Goal: Information Seeking & Learning: Learn about a topic

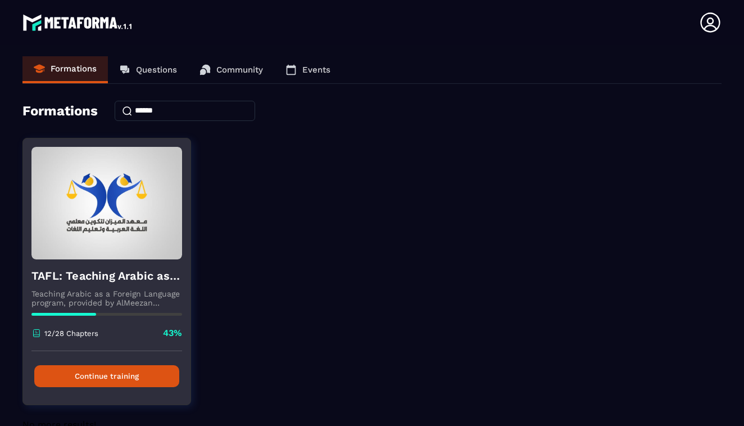
click at [116, 376] on button "Continue training" at bounding box center [106, 376] width 145 height 22
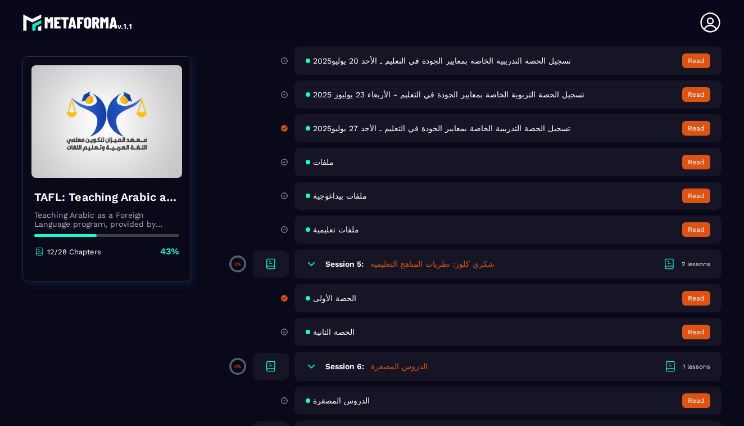
scroll to position [571, 0]
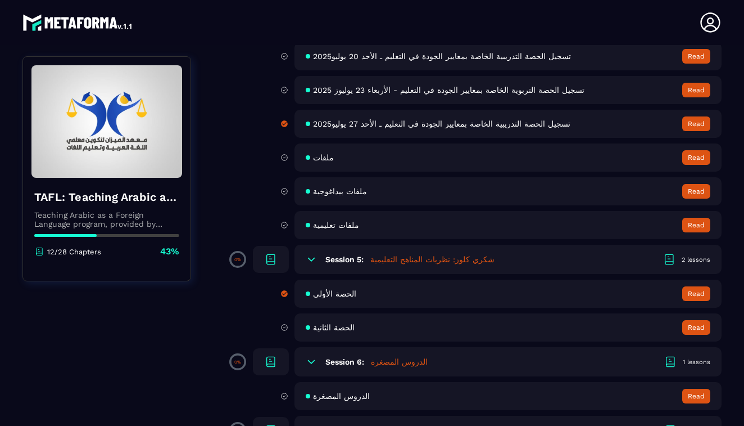
click at [205, 329] on div "TAFL: Teaching Arabic as a Foreign Language program - June Teaching Arabic as a…" at bounding box center [371, 250] width 699 height 1353
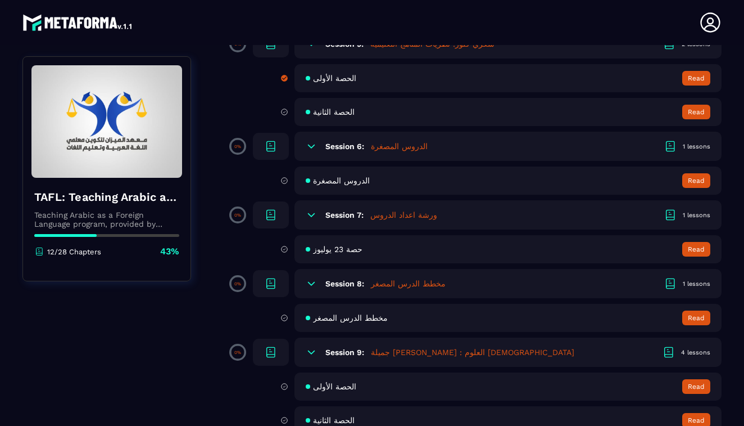
scroll to position [808, 0]
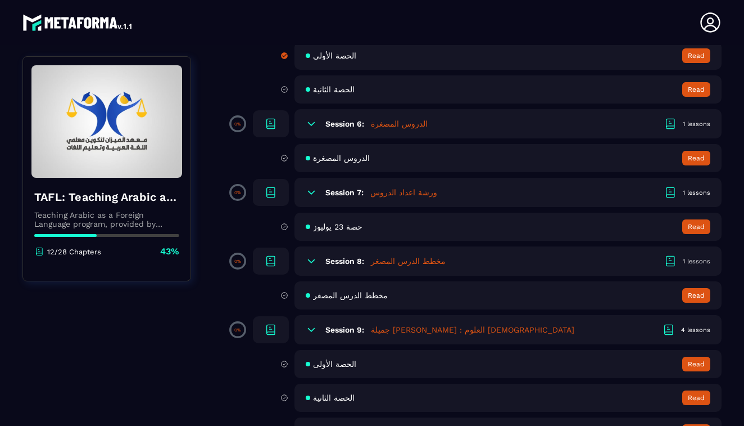
click at [195, 322] on div "TAFL: Teaching Arabic as a Foreign Language program - June Teaching Arabic as a…" at bounding box center [371, 13] width 699 height 1353
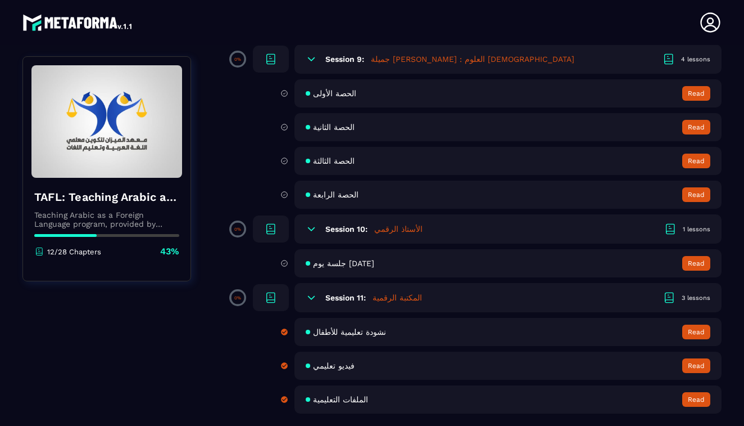
scroll to position [1079, 0]
click at [338, 263] on span "جلسة يوم [DATE]" at bounding box center [343, 263] width 61 height 9
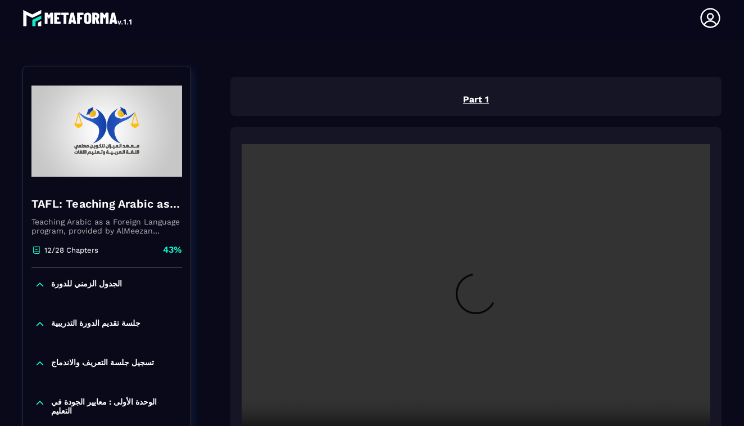
scroll to position [117, 0]
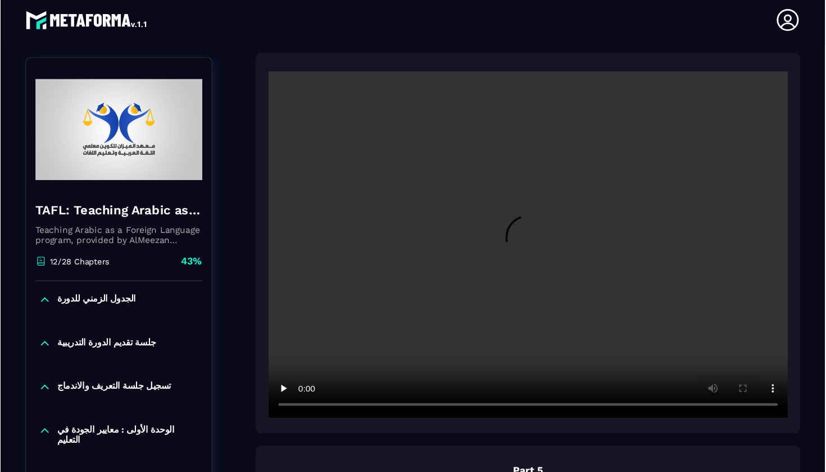
scroll to position [1390, 0]
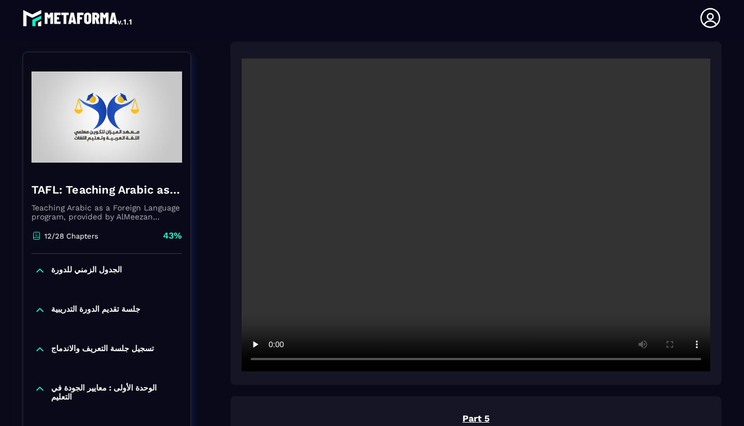
click at [477, 215] on video at bounding box center [476, 214] width 469 height 313
click at [440, 359] on video at bounding box center [476, 214] width 469 height 313
click at [468, 359] on video at bounding box center [476, 214] width 469 height 313
click at [482, 363] on video at bounding box center [476, 214] width 469 height 313
click at [274, 360] on video at bounding box center [476, 214] width 469 height 313
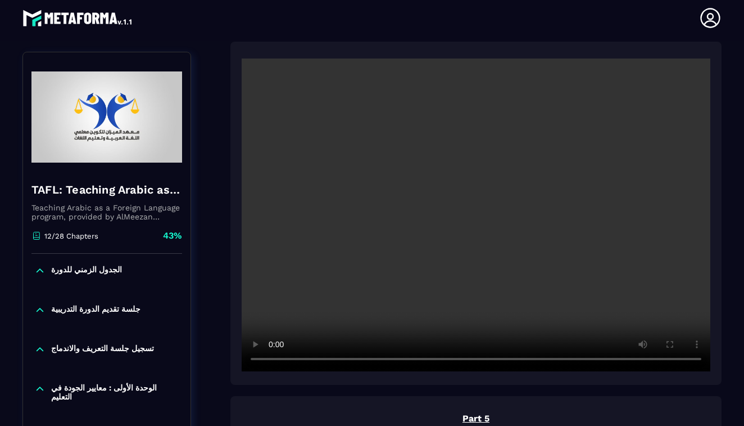
click at [274, 360] on video at bounding box center [476, 214] width 469 height 313
click at [275, 360] on video at bounding box center [476, 214] width 469 height 313
click at [273, 359] on video at bounding box center [476, 214] width 469 height 313
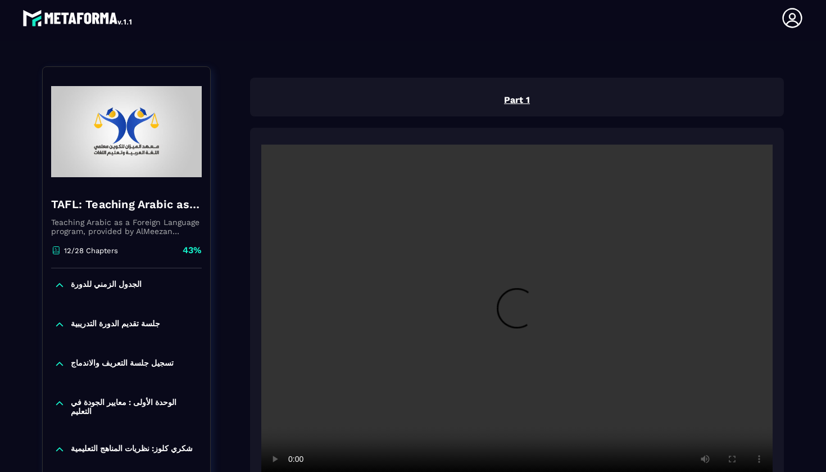
scroll to position [117, 0]
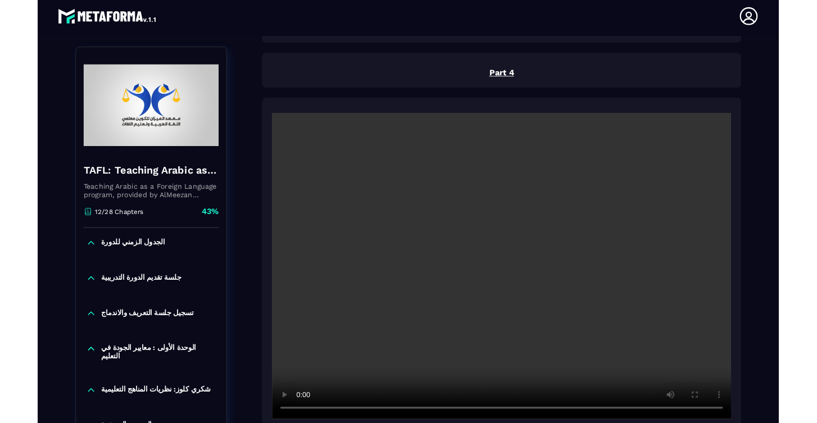
scroll to position [1411, 0]
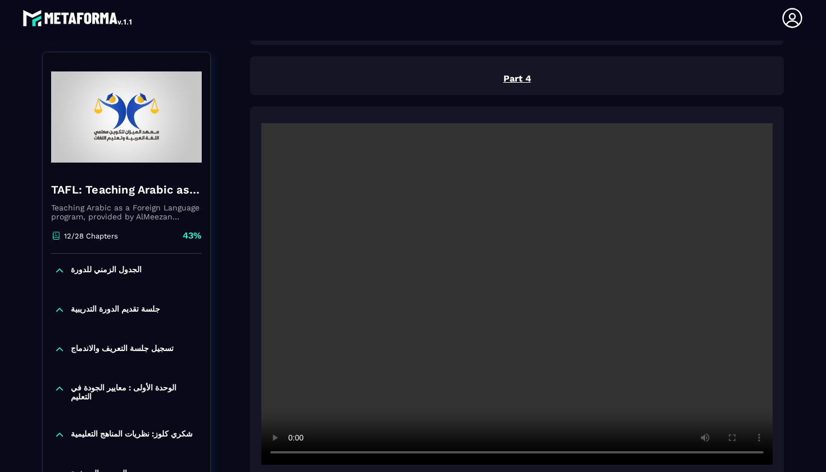
click at [517, 296] on video at bounding box center [517, 293] width 512 height 341
click at [539, 425] on video at bounding box center [517, 293] width 512 height 341
click at [530, 425] on video at bounding box center [517, 293] width 512 height 341
click at [528, 425] on video at bounding box center [517, 293] width 512 height 341
click at [295, 425] on video at bounding box center [517, 293] width 512 height 341
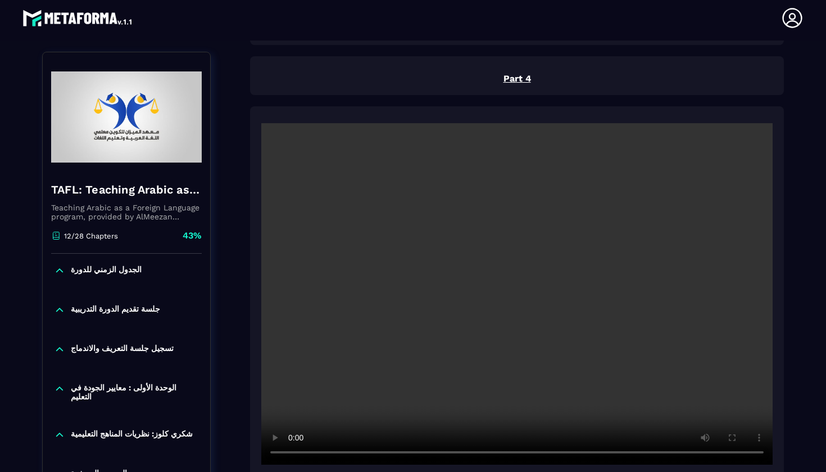
click at [744, 19] on icon at bounding box center [792, 18] width 22 height 22
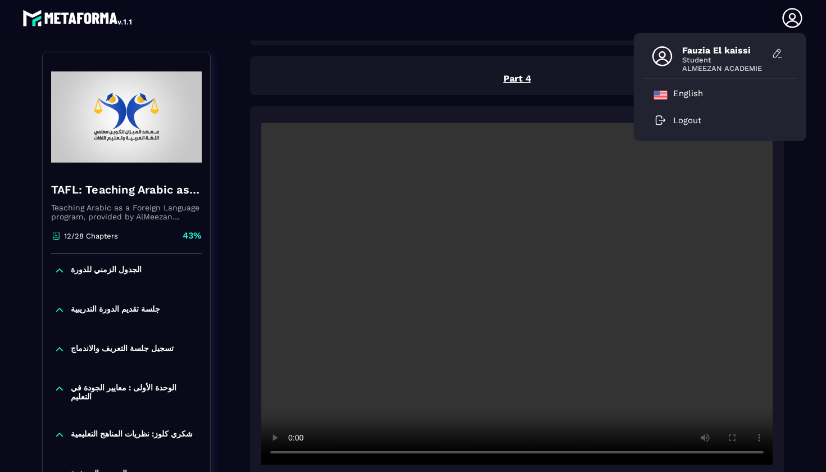
click at [707, 55] on span "Fauzia El kaissi" at bounding box center [725, 50] width 84 height 11
click at [618, 102] on div "Part 1 Part 2 Part 3 Part 4 Part 5 Part 6 Part 7 Complete" at bounding box center [517, 302] width 534 height 3089
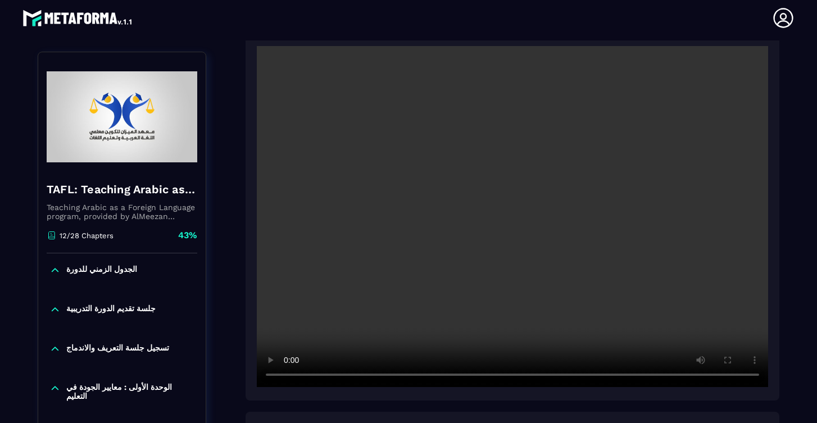
scroll to position [1524, 0]
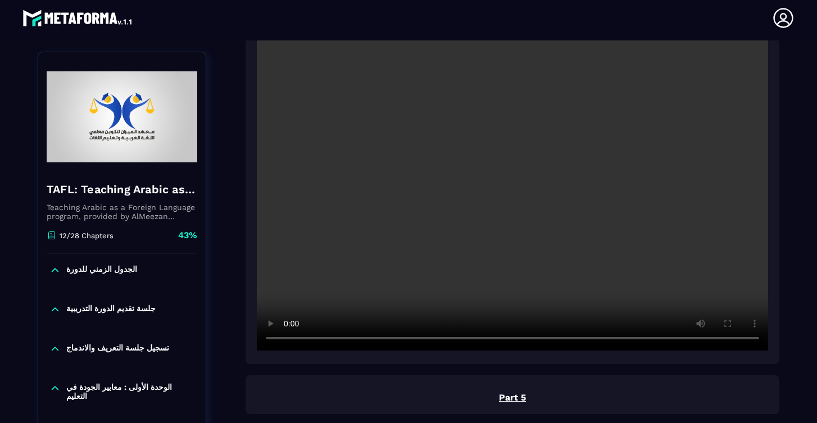
click at [289, 340] on video at bounding box center [513, 180] width 512 height 341
click at [288, 342] on video at bounding box center [513, 180] width 512 height 341
click at [287, 339] on video at bounding box center [513, 180] width 512 height 341
click at [291, 339] on video at bounding box center [513, 180] width 512 height 341
click at [287, 340] on video at bounding box center [513, 180] width 512 height 341
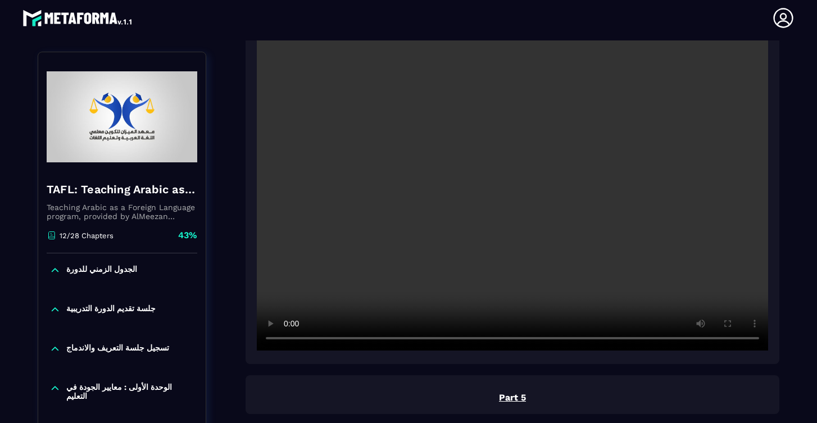
click at [523, 343] on video at bounding box center [513, 180] width 512 height 341
click at [289, 339] on video at bounding box center [513, 180] width 512 height 341
click at [525, 341] on video at bounding box center [513, 180] width 512 height 341
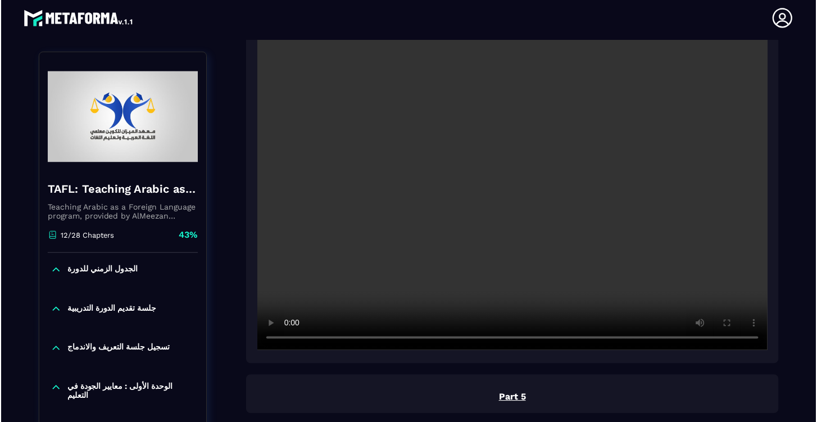
scroll to position [0, 0]
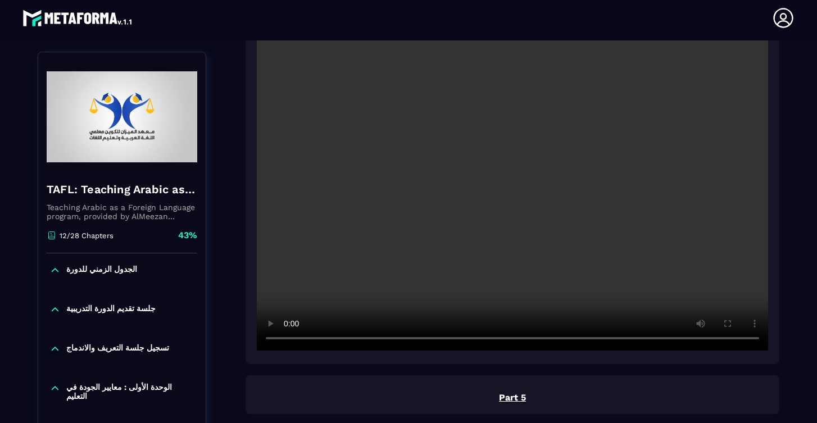
click at [284, 339] on video at bounding box center [513, 180] width 512 height 341
click at [290, 340] on video at bounding box center [513, 180] width 512 height 341
click at [285, 340] on video at bounding box center [513, 180] width 512 height 341
click at [287, 341] on video at bounding box center [513, 180] width 512 height 341
click at [288, 342] on video at bounding box center [513, 180] width 512 height 341
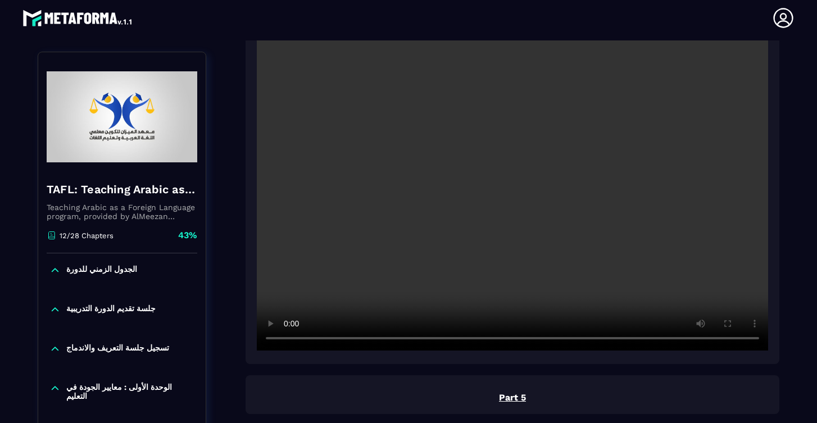
click at [525, 340] on video at bounding box center [513, 180] width 512 height 341
click at [520, 341] on video at bounding box center [513, 180] width 512 height 341
click at [290, 338] on video at bounding box center [513, 180] width 512 height 341
click at [286, 339] on video at bounding box center [513, 180] width 512 height 341
click at [528, 340] on video at bounding box center [513, 180] width 512 height 341
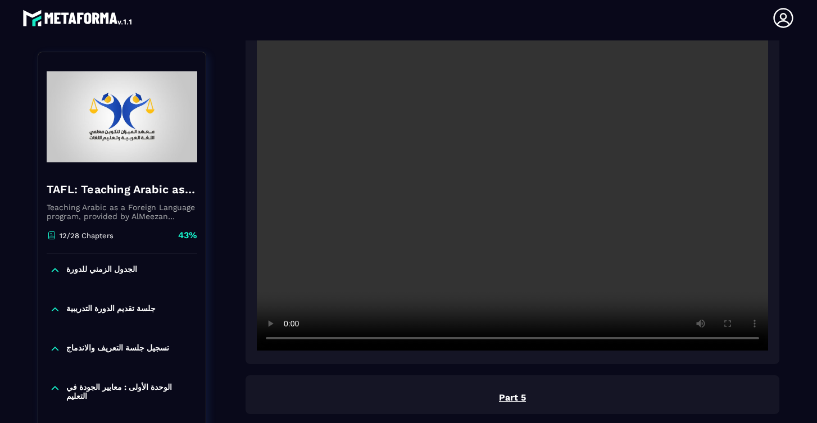
click at [513, 180] on video at bounding box center [513, 180] width 512 height 341
click at [286, 341] on video at bounding box center [513, 180] width 512 height 341
click at [513, 341] on video at bounding box center [513, 180] width 512 height 341
click at [537, 342] on video at bounding box center [513, 180] width 512 height 341
click at [529, 341] on video at bounding box center [513, 180] width 512 height 341
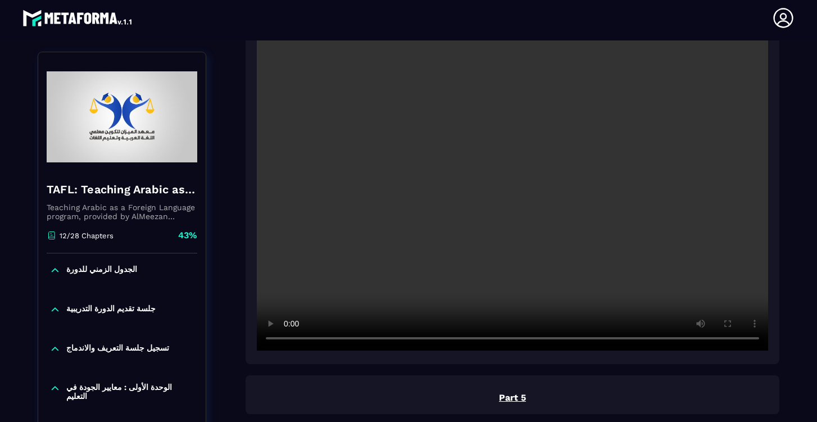
click at [523, 341] on video at bounding box center [513, 180] width 512 height 341
click at [516, 340] on video at bounding box center [513, 180] width 512 height 341
click at [508, 340] on video at bounding box center [513, 180] width 512 height 341
click at [491, 340] on video at bounding box center [513, 180] width 512 height 341
click at [482, 340] on video at bounding box center [513, 180] width 512 height 341
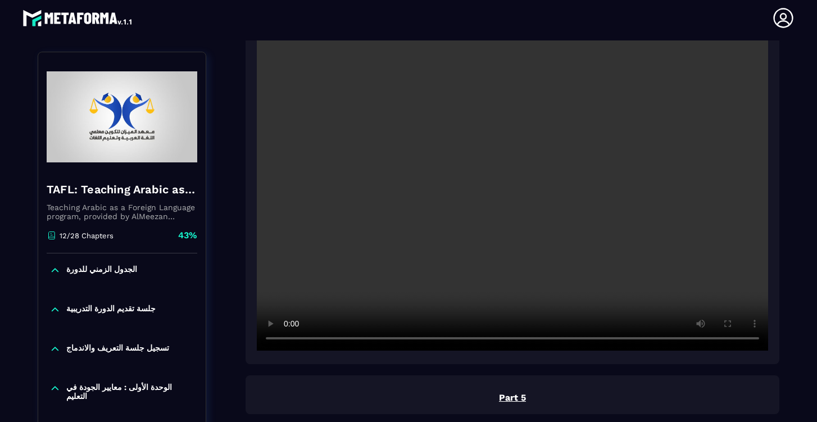
click at [289, 341] on video at bounding box center [513, 180] width 512 height 341
click at [287, 338] on video at bounding box center [513, 180] width 512 height 341
click at [493, 342] on video at bounding box center [513, 180] width 512 height 341
click at [499, 341] on video at bounding box center [513, 180] width 512 height 341
click at [509, 341] on video at bounding box center [513, 180] width 512 height 341
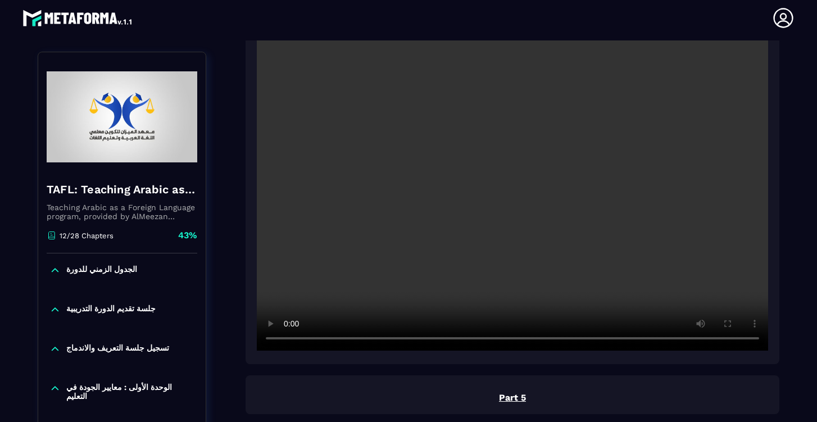
click at [523, 340] on video at bounding box center [513, 180] width 512 height 341
click at [288, 340] on video at bounding box center [513, 180] width 512 height 341
click at [288, 342] on video at bounding box center [513, 180] width 512 height 341
click at [529, 340] on video at bounding box center [513, 180] width 512 height 341
click at [526, 342] on video at bounding box center [513, 180] width 512 height 341
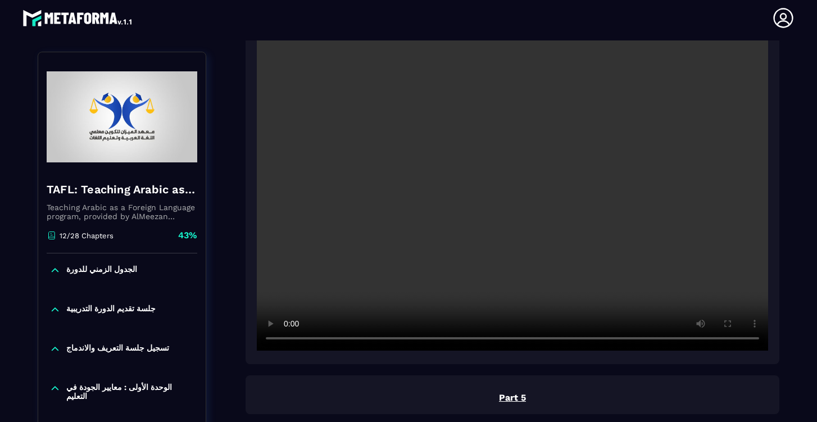
click at [523, 341] on video at bounding box center [513, 180] width 512 height 341
click at [288, 341] on video at bounding box center [513, 180] width 512 height 341
click at [289, 339] on video at bounding box center [513, 180] width 512 height 341
click at [288, 339] on video at bounding box center [513, 180] width 512 height 341
click at [287, 337] on video at bounding box center [513, 180] width 512 height 341
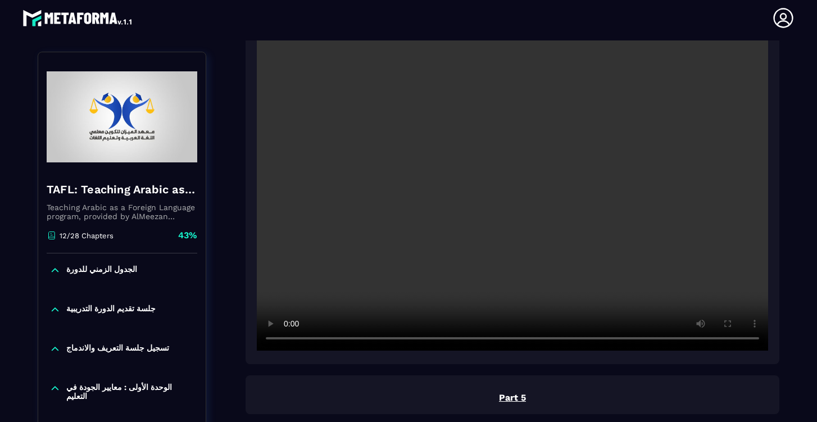
click at [288, 337] on video at bounding box center [513, 180] width 512 height 341
click at [288, 342] on video at bounding box center [513, 180] width 512 height 341
click at [289, 338] on video at bounding box center [513, 180] width 512 height 341
click at [288, 338] on video at bounding box center [513, 180] width 512 height 341
click at [289, 340] on video at bounding box center [513, 180] width 512 height 341
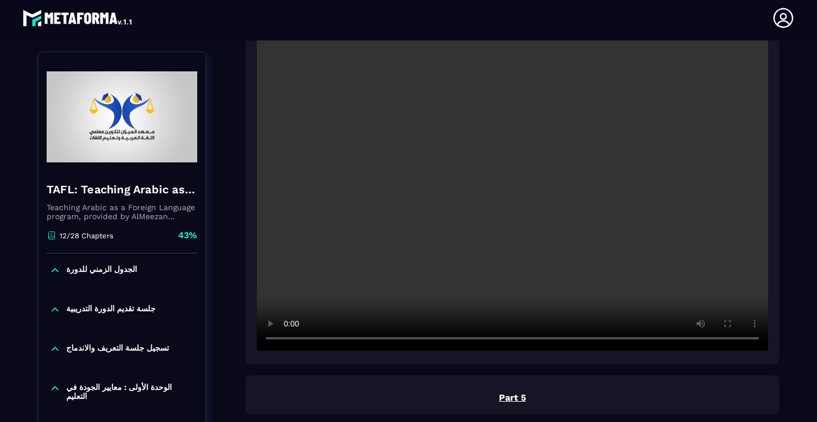
click at [286, 342] on video at bounding box center [513, 180] width 512 height 341
click at [290, 340] on video at bounding box center [513, 180] width 512 height 341
click at [529, 340] on video at bounding box center [513, 180] width 512 height 341
click at [286, 340] on video at bounding box center [513, 180] width 512 height 341
click at [291, 343] on video at bounding box center [513, 180] width 512 height 341
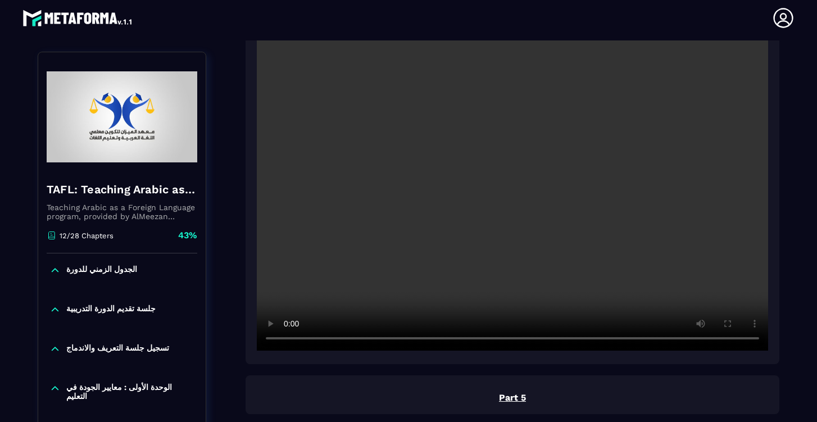
click at [287, 339] on video at bounding box center [513, 180] width 512 height 341
click at [525, 341] on video at bounding box center [513, 180] width 512 height 341
click at [528, 341] on video at bounding box center [513, 180] width 512 height 341
click at [286, 340] on video at bounding box center [513, 180] width 512 height 341
click at [516, 342] on video at bounding box center [513, 180] width 512 height 341
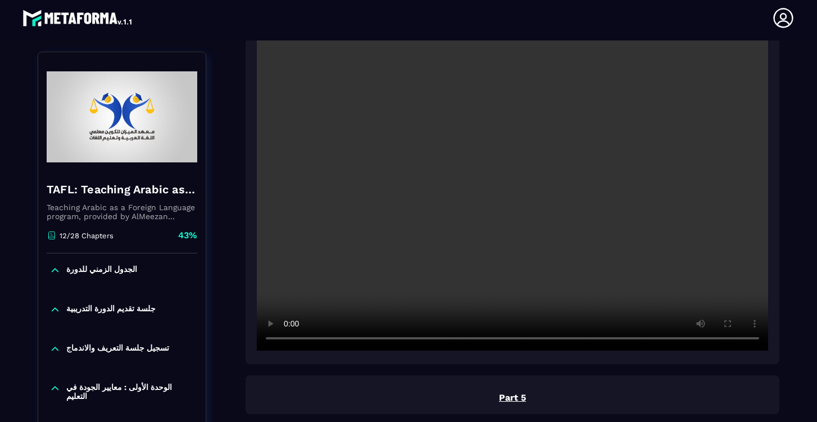
click at [287, 338] on video at bounding box center [513, 180] width 512 height 341
click at [290, 341] on video at bounding box center [513, 180] width 512 height 341
click at [286, 341] on video at bounding box center [513, 180] width 512 height 341
click at [288, 338] on video at bounding box center [513, 180] width 512 height 341
click at [288, 341] on video at bounding box center [513, 180] width 512 height 341
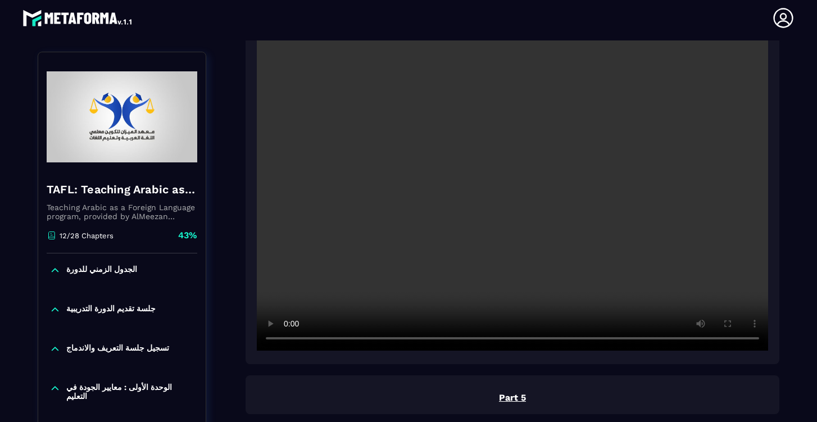
click at [287, 341] on video at bounding box center [513, 180] width 512 height 341
click at [288, 338] on video at bounding box center [513, 180] width 512 height 341
click at [288, 341] on video at bounding box center [513, 180] width 512 height 341
click at [291, 340] on video at bounding box center [513, 180] width 512 height 341
click at [545, 342] on video at bounding box center [513, 180] width 512 height 341
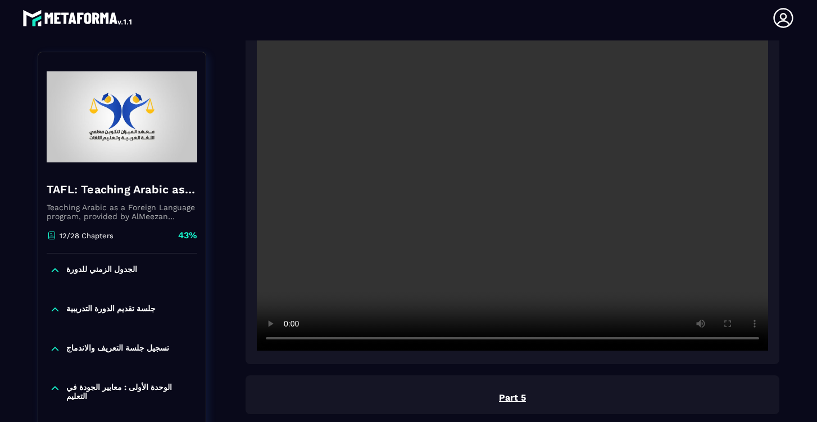
click at [290, 344] on video at bounding box center [513, 180] width 512 height 341
click at [289, 341] on video at bounding box center [513, 180] width 512 height 341
click at [287, 341] on video at bounding box center [513, 180] width 512 height 341
click at [288, 342] on video at bounding box center [513, 180] width 512 height 341
click at [288, 338] on video at bounding box center [513, 180] width 512 height 341
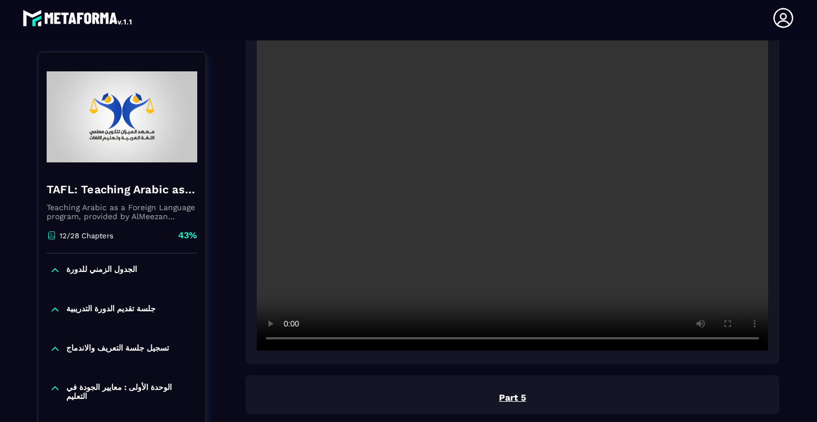
click at [288, 341] on video at bounding box center [513, 180] width 512 height 341
click at [563, 340] on video at bounding box center [513, 180] width 512 height 341
click at [557, 340] on video at bounding box center [513, 180] width 512 height 341
click at [548, 340] on video at bounding box center [513, 180] width 512 height 341
click at [540, 341] on video at bounding box center [513, 180] width 512 height 341
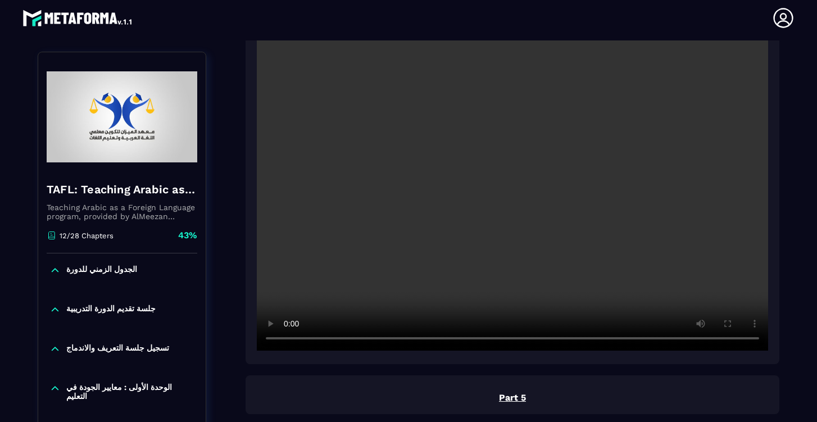
click at [532, 341] on video at bounding box center [513, 180] width 512 height 341
click at [566, 340] on video at bounding box center [513, 180] width 512 height 341
click at [290, 341] on video at bounding box center [513, 180] width 512 height 341
click at [567, 341] on video at bounding box center [513, 180] width 512 height 341
click at [287, 340] on video at bounding box center [513, 180] width 512 height 341
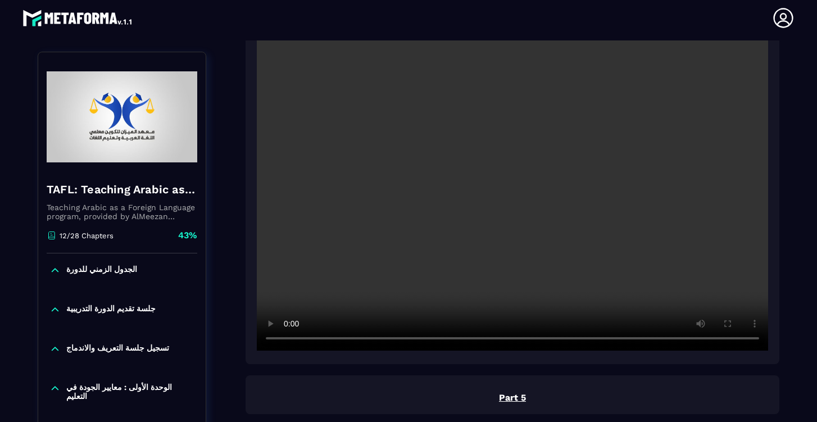
click at [565, 341] on video at bounding box center [513, 180] width 512 height 341
click at [289, 341] on video at bounding box center [513, 180] width 512 height 341
click at [287, 342] on video at bounding box center [513, 180] width 512 height 341
click at [289, 339] on video at bounding box center [513, 180] width 512 height 341
click at [287, 338] on video at bounding box center [513, 180] width 512 height 341
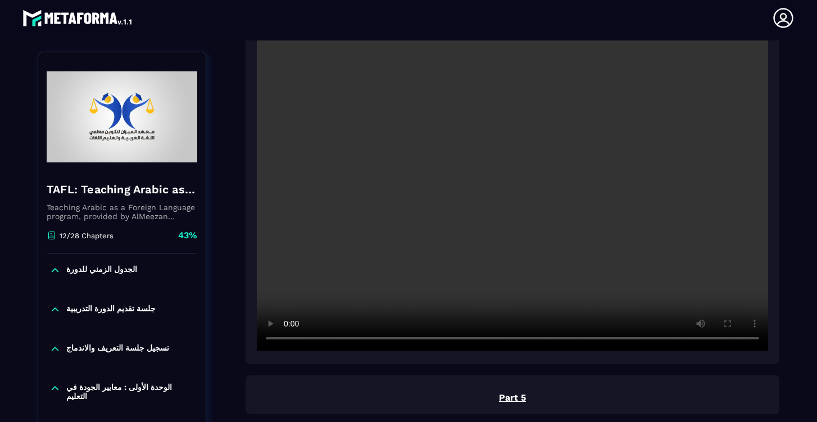
click at [287, 339] on video at bounding box center [513, 180] width 512 height 341
click at [288, 340] on video at bounding box center [513, 180] width 512 height 341
click at [292, 342] on video at bounding box center [513, 180] width 512 height 341
click at [292, 340] on video at bounding box center [513, 180] width 512 height 341
click at [288, 342] on video at bounding box center [513, 180] width 512 height 341
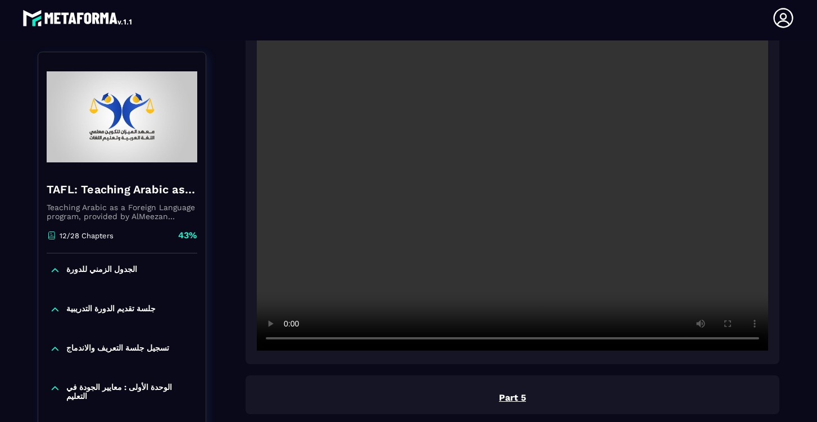
click at [290, 341] on video at bounding box center [513, 180] width 512 height 341
click at [289, 340] on video at bounding box center [513, 180] width 512 height 341
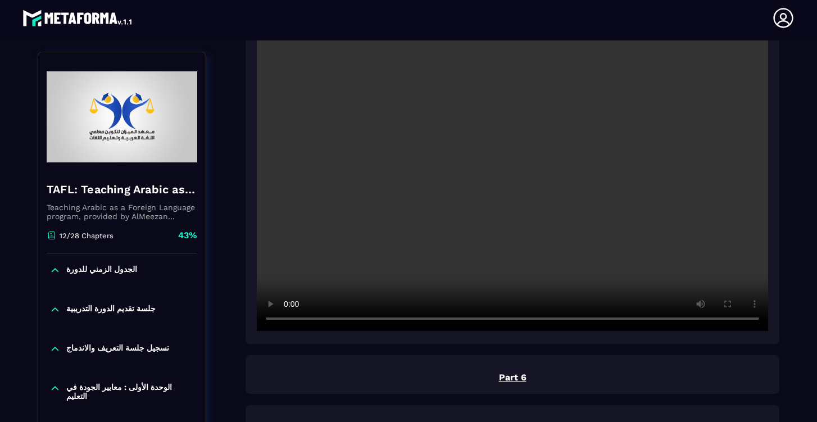
scroll to position [1986, 0]
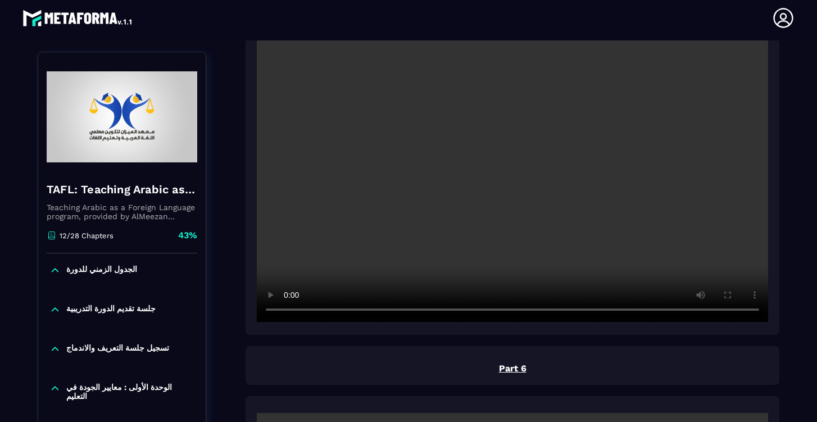
click at [511, 153] on video at bounding box center [513, 151] width 512 height 341
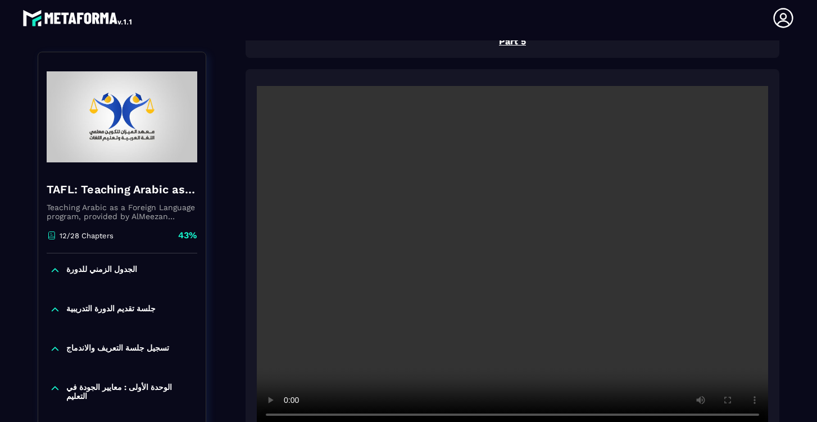
scroll to position [1935, 0]
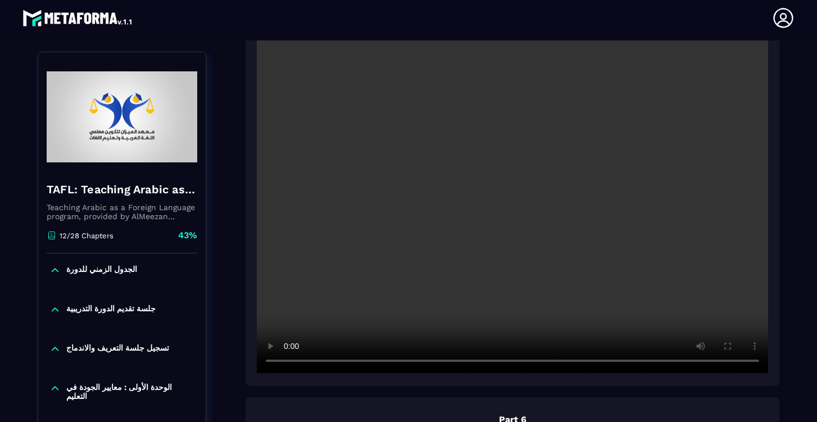
click at [291, 360] on video at bounding box center [513, 202] width 512 height 341
click at [288, 374] on div at bounding box center [513, 201] width 534 height 372
click at [287, 362] on video at bounding box center [513, 202] width 512 height 341
click at [570, 364] on video at bounding box center [513, 202] width 512 height 341
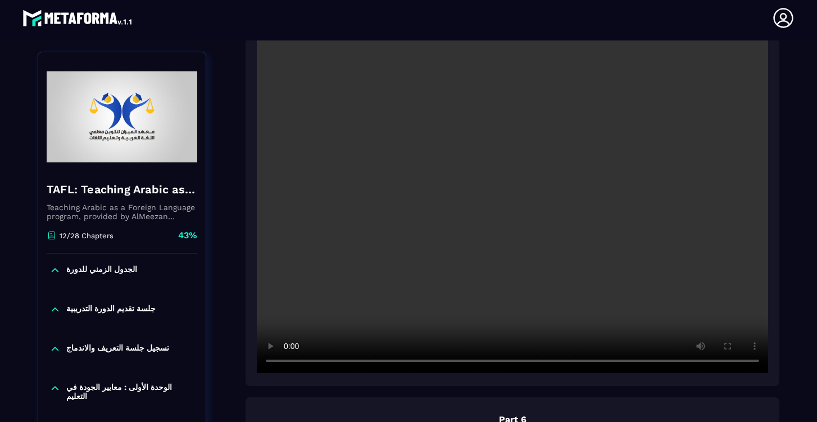
click at [669, 363] on video at bounding box center [513, 202] width 512 height 341
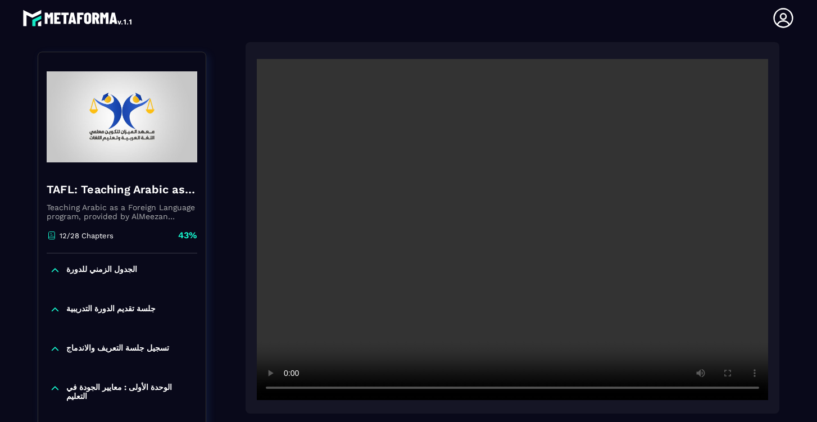
scroll to position [2357, 0]
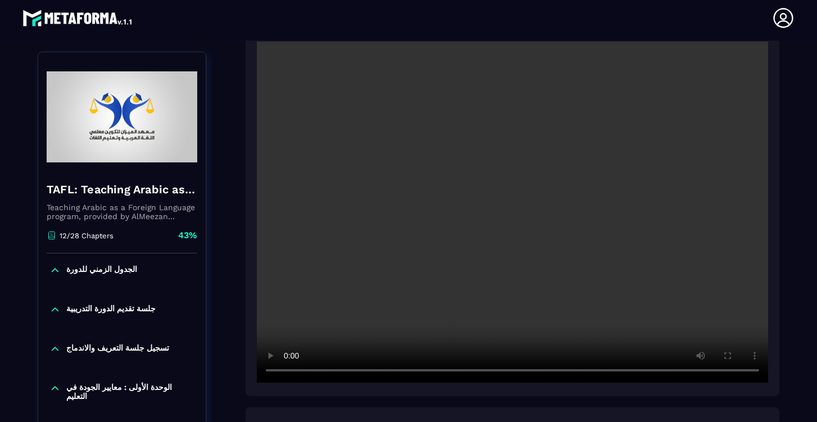
click at [513, 215] on video at bounding box center [513, 212] width 512 height 341
click at [290, 374] on video at bounding box center [513, 212] width 512 height 341
click at [286, 373] on video at bounding box center [513, 212] width 512 height 341
click at [287, 371] on video at bounding box center [513, 212] width 512 height 341
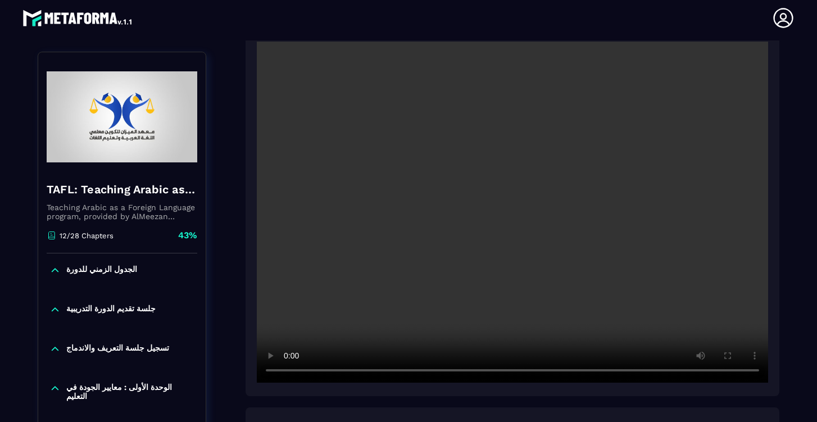
click at [287, 371] on video at bounding box center [513, 212] width 512 height 341
click at [289, 374] on video at bounding box center [513, 212] width 512 height 341
click at [521, 372] on video at bounding box center [513, 212] width 512 height 341
click at [290, 371] on video at bounding box center [513, 212] width 512 height 341
click at [287, 374] on video at bounding box center [513, 212] width 512 height 341
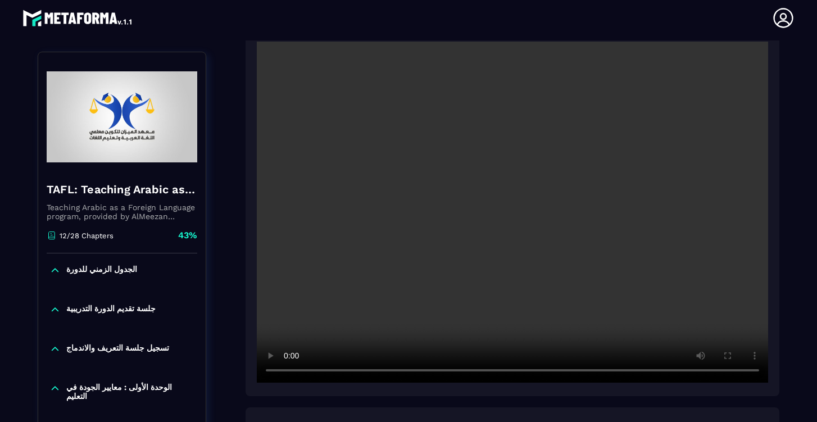
click at [291, 373] on video at bounding box center [513, 212] width 512 height 341
click at [540, 373] on video at bounding box center [513, 212] width 512 height 341
click at [289, 372] on video at bounding box center [513, 212] width 512 height 341
click at [524, 372] on video at bounding box center [513, 212] width 512 height 341
click at [287, 373] on video at bounding box center [513, 212] width 512 height 341
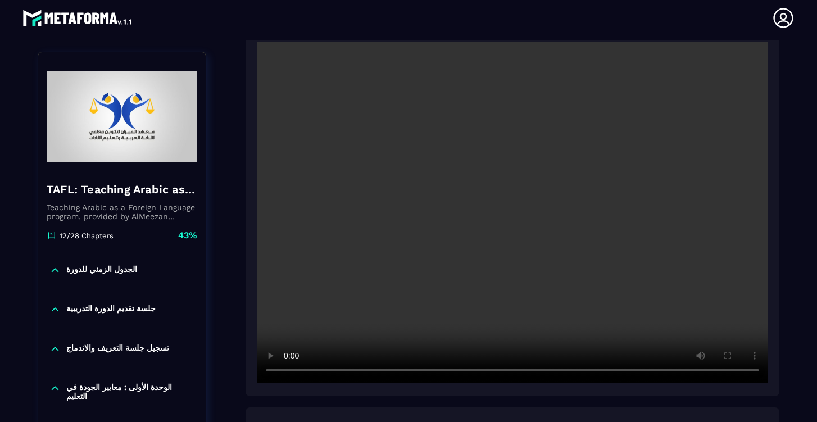
click at [288, 374] on video at bounding box center [513, 212] width 512 height 341
click at [288, 371] on video at bounding box center [513, 212] width 512 height 341
click at [287, 371] on video at bounding box center [513, 212] width 512 height 341
click at [671, 374] on video at bounding box center [513, 212] width 512 height 341
click at [287, 376] on video at bounding box center [513, 212] width 512 height 341
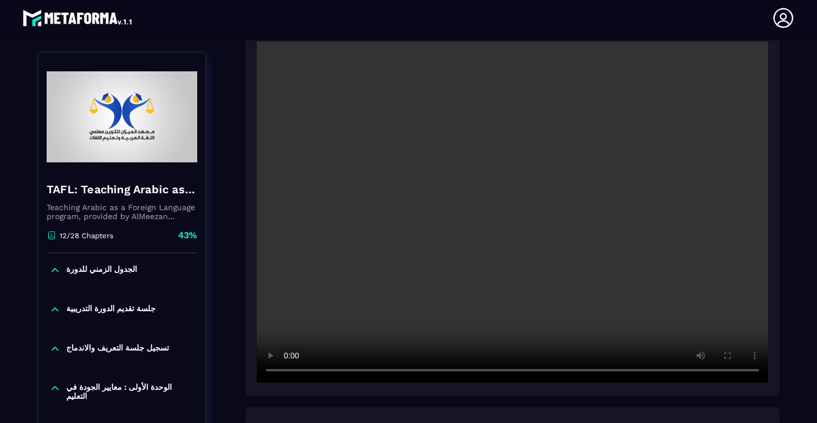
click at [287, 372] on video at bounding box center [513, 212] width 512 height 341
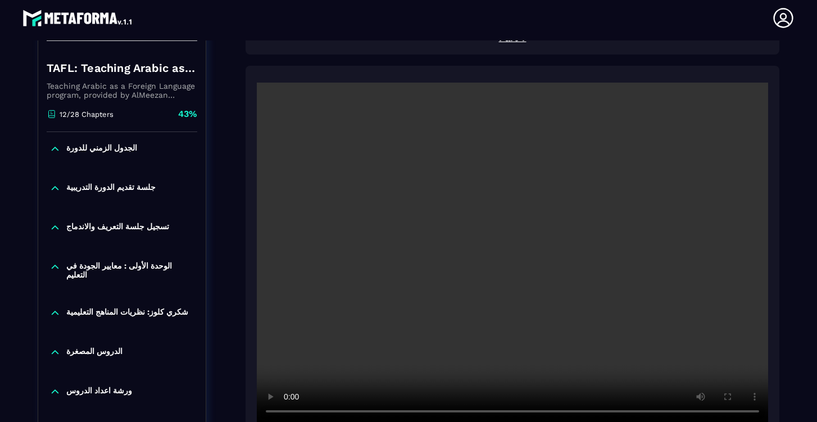
scroll to position [2762, 0]
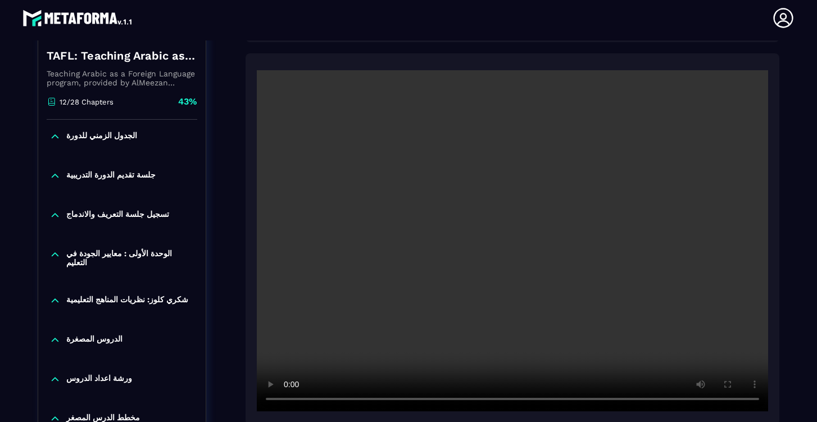
click at [513, 243] on video at bounding box center [513, 240] width 512 height 341
click at [286, 399] on video at bounding box center [513, 240] width 512 height 341
click at [289, 400] on video at bounding box center [513, 240] width 512 height 341
click at [290, 400] on video at bounding box center [513, 240] width 512 height 341
click at [286, 402] on video at bounding box center [513, 240] width 512 height 341
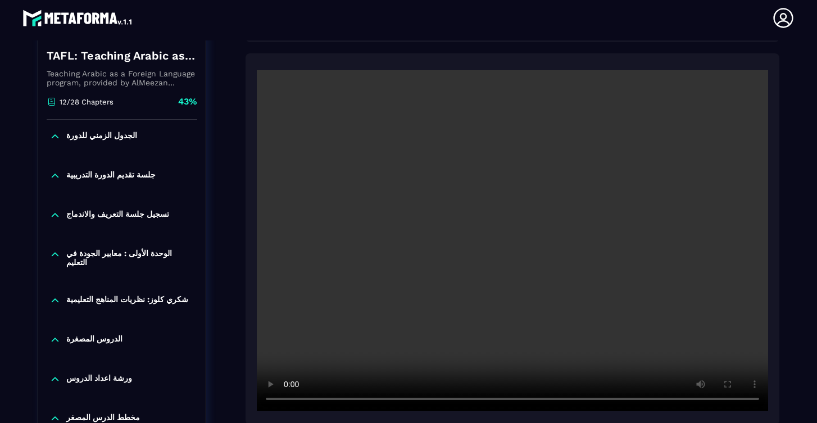
click at [290, 400] on video at bounding box center [513, 240] width 512 height 341
click at [288, 401] on video at bounding box center [513, 240] width 512 height 341
click at [382, 402] on video at bounding box center [513, 240] width 512 height 341
click at [380, 402] on video at bounding box center [513, 240] width 512 height 341
click at [405, 403] on video at bounding box center [513, 240] width 512 height 341
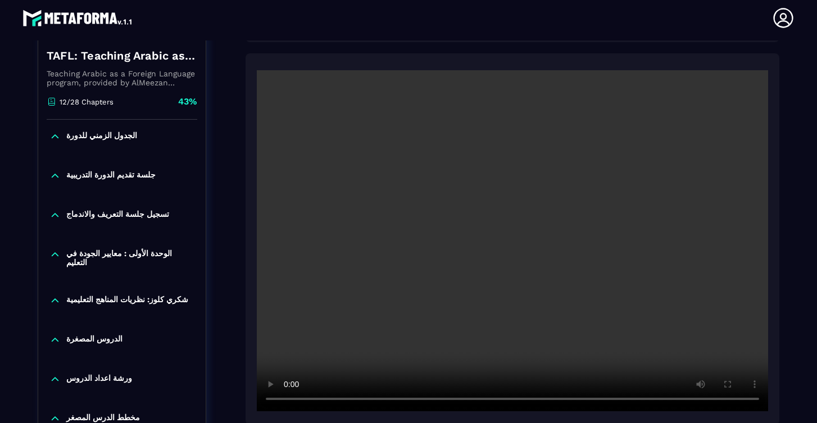
click at [400, 400] on video at bounding box center [513, 240] width 512 height 341
click at [390, 401] on video at bounding box center [513, 240] width 512 height 341
click at [382, 401] on video at bounding box center [513, 240] width 512 height 341
click at [288, 400] on video at bounding box center [513, 240] width 512 height 341
click at [378, 403] on video at bounding box center [513, 240] width 512 height 341
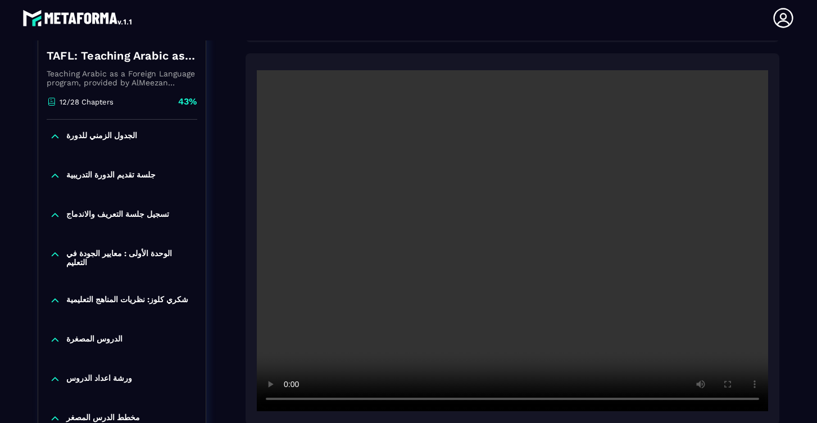
click at [368, 401] on video at bounding box center [513, 240] width 512 height 341
click at [287, 401] on video at bounding box center [513, 240] width 512 height 341
click at [290, 402] on video at bounding box center [513, 240] width 512 height 341
click at [287, 402] on video at bounding box center [513, 240] width 512 height 341
click at [288, 401] on video at bounding box center [513, 240] width 512 height 341
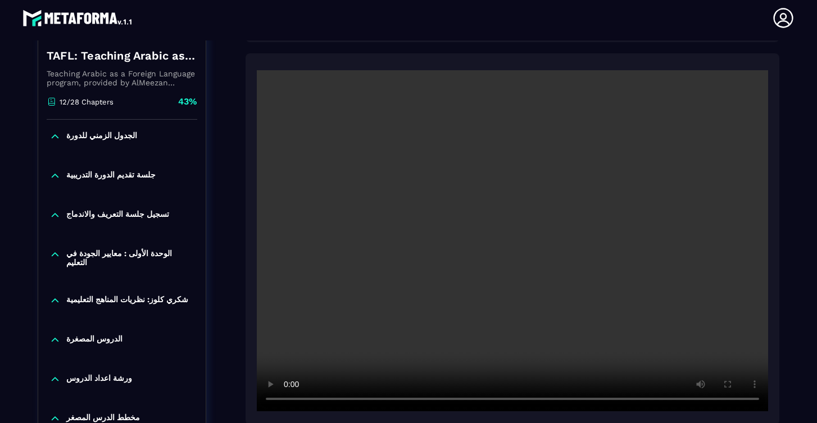
click at [286, 400] on video at bounding box center [513, 240] width 512 height 341
click at [288, 401] on video at bounding box center [513, 240] width 512 height 341
click at [373, 402] on video at bounding box center [513, 240] width 512 height 341
click at [288, 400] on video at bounding box center [513, 240] width 512 height 341
click at [340, 404] on video at bounding box center [513, 240] width 512 height 341
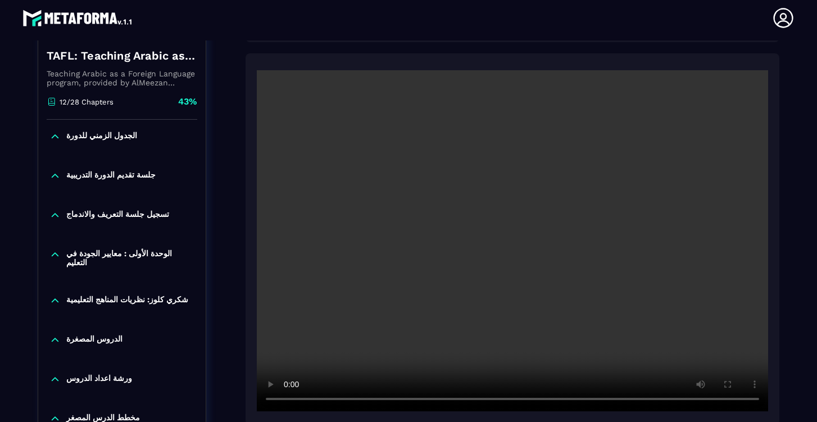
click at [351, 403] on video at bounding box center [513, 240] width 512 height 341
click at [388, 402] on video at bounding box center [513, 240] width 512 height 341
click at [428, 402] on video at bounding box center [513, 240] width 512 height 341
click at [289, 401] on video at bounding box center [513, 240] width 512 height 341
click at [347, 401] on video at bounding box center [513, 240] width 512 height 341
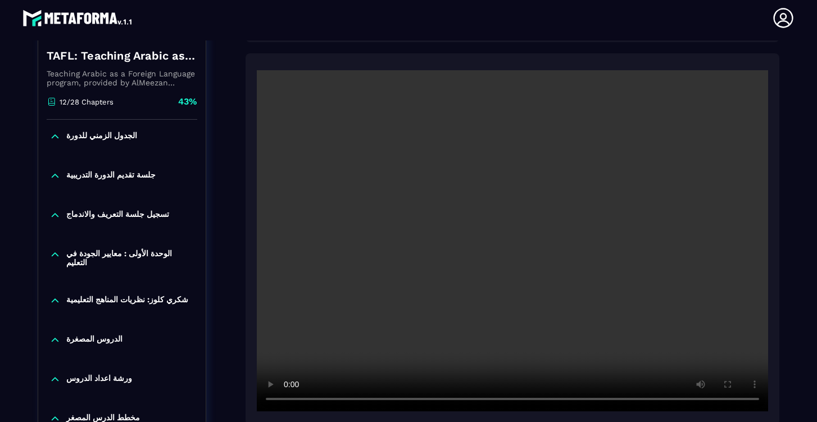
click at [581, 401] on video at bounding box center [513, 240] width 512 height 341
click at [342, 402] on video at bounding box center [513, 240] width 512 height 341
click at [287, 400] on video at bounding box center [513, 240] width 512 height 341
click at [348, 402] on video at bounding box center [513, 240] width 512 height 341
click at [410, 405] on video at bounding box center [513, 240] width 512 height 341
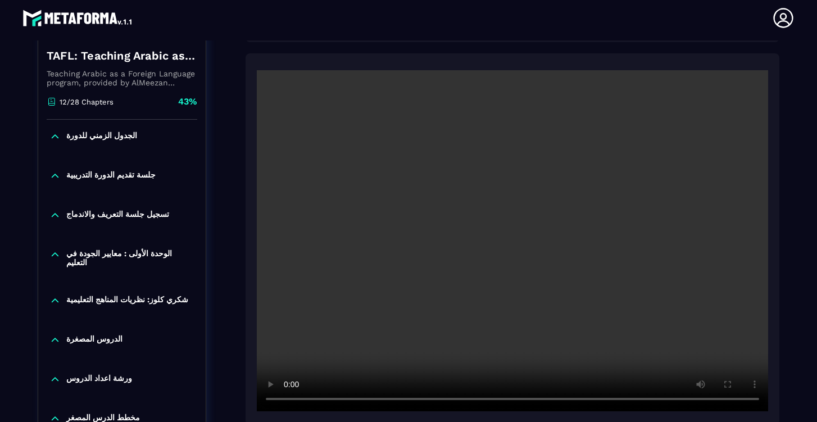
click at [290, 398] on video at bounding box center [513, 240] width 512 height 341
click at [340, 400] on video at bounding box center [513, 240] width 512 height 341
click at [346, 403] on video at bounding box center [513, 240] width 512 height 341
click at [288, 402] on video at bounding box center [513, 240] width 512 height 341
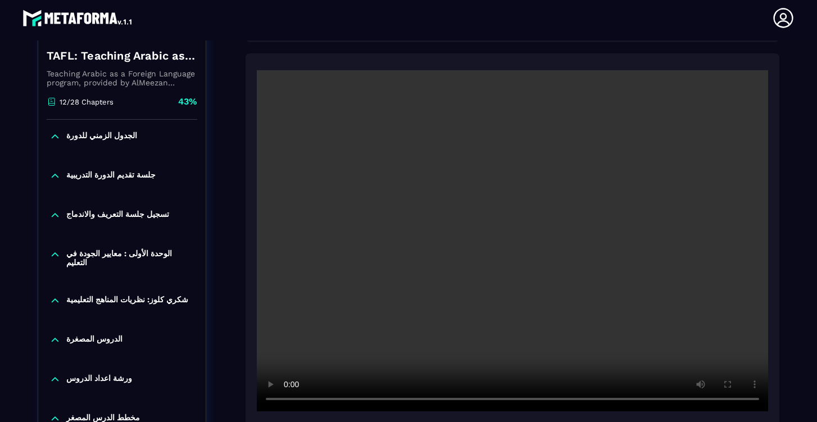
click at [287, 404] on video at bounding box center [513, 240] width 512 height 341
click at [415, 404] on video at bounding box center [513, 240] width 512 height 341
click at [290, 401] on video at bounding box center [513, 240] width 512 height 341
click at [287, 403] on video at bounding box center [513, 240] width 512 height 341
click at [288, 402] on video at bounding box center [513, 240] width 512 height 341
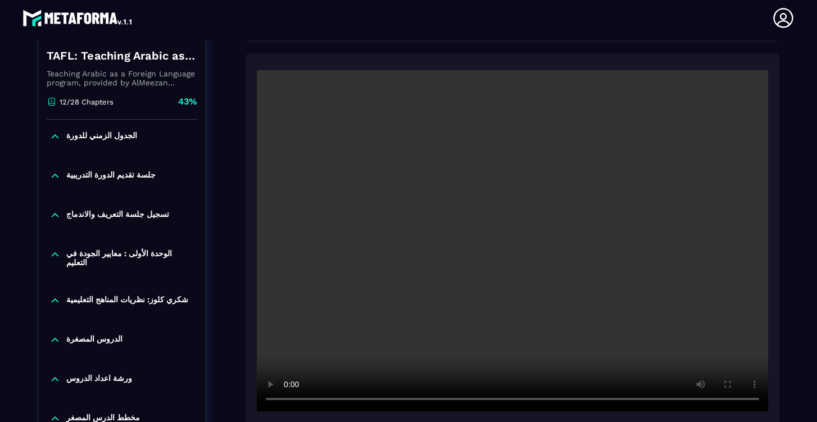
click at [288, 403] on video at bounding box center [513, 240] width 512 height 341
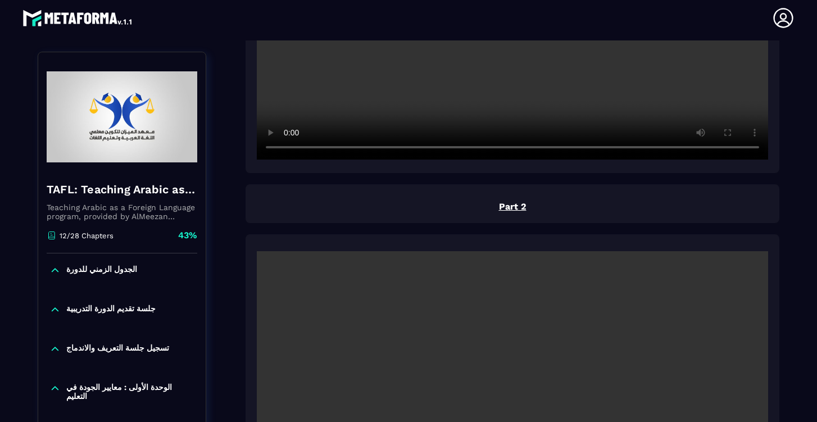
scroll to position [410, 0]
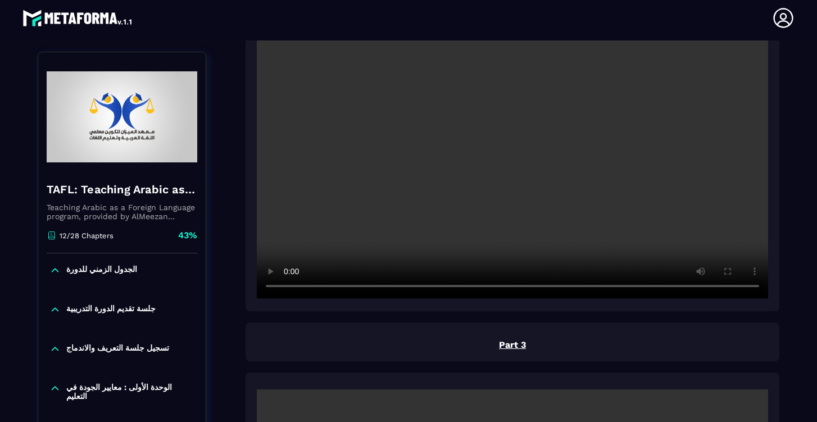
scroll to position [717, 0]
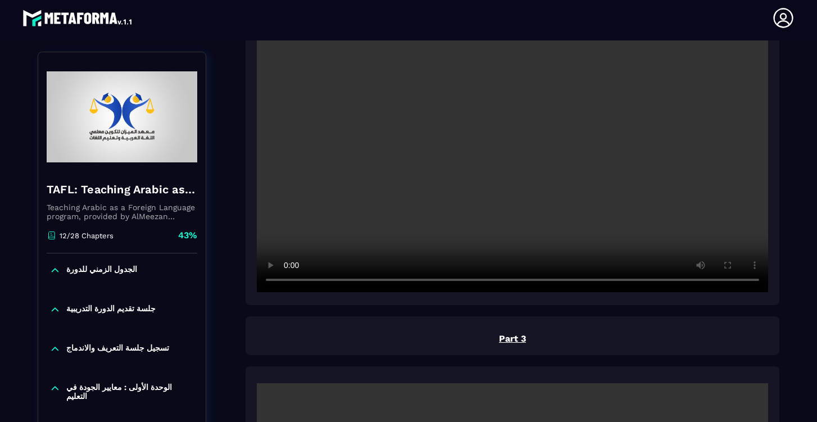
click at [516, 121] on video at bounding box center [513, 121] width 512 height 341
click at [288, 278] on video at bounding box center [513, 121] width 512 height 341
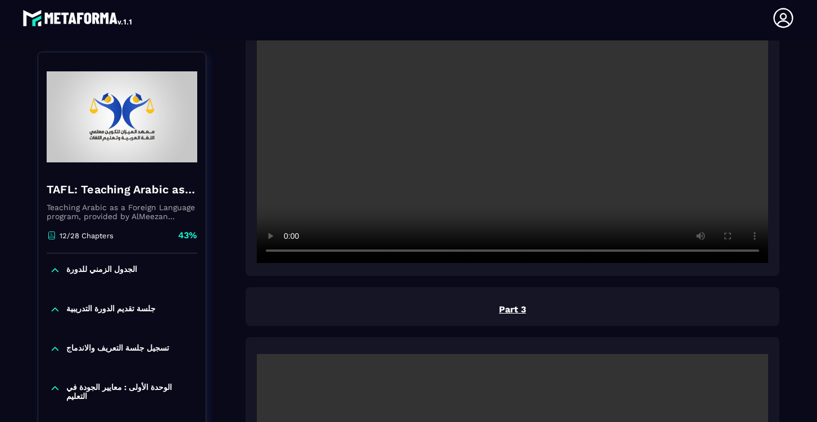
scroll to position [747, 0]
click at [744, 22] on icon at bounding box center [783, 18] width 22 height 22
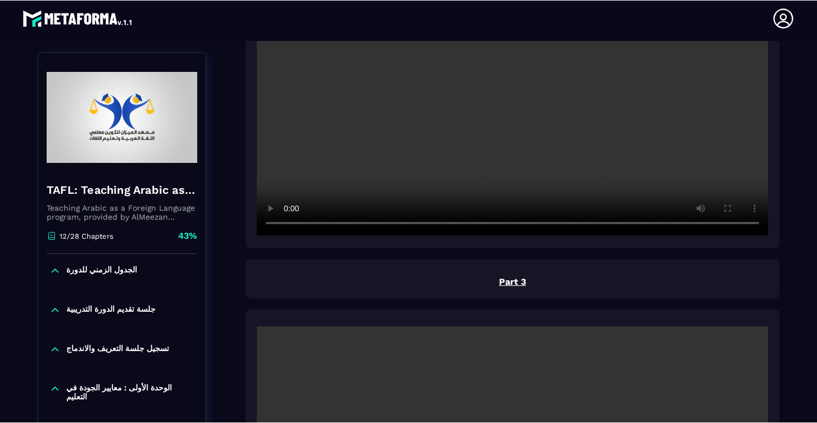
scroll to position [779, 0]
